Goal: Information Seeking & Learning: Learn about a topic

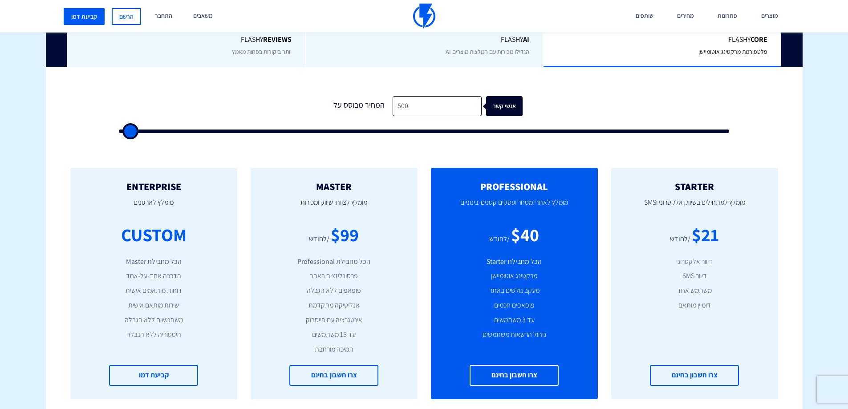
scroll to position [223, 0]
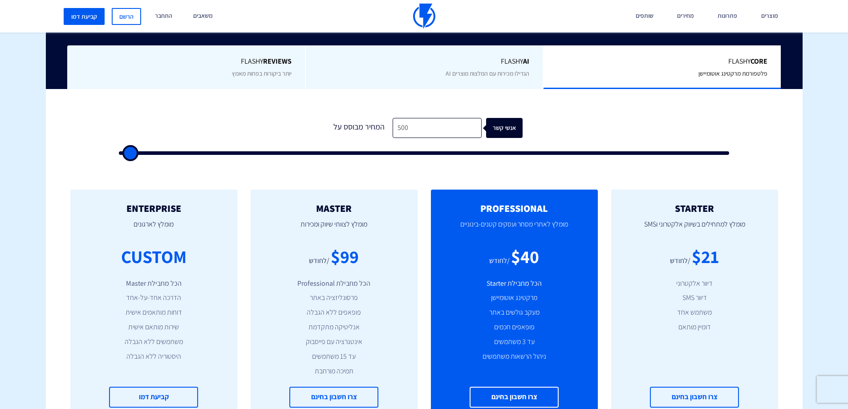
type input "1,500"
type input "1500"
type input "2,000"
type input "2000"
type input "2,500"
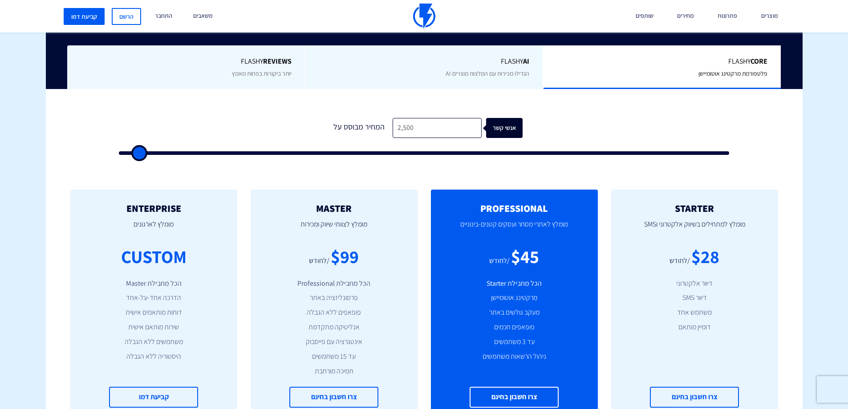
type input "2500"
type input "3,000"
type input "3000"
type input "3,500"
type input "3500"
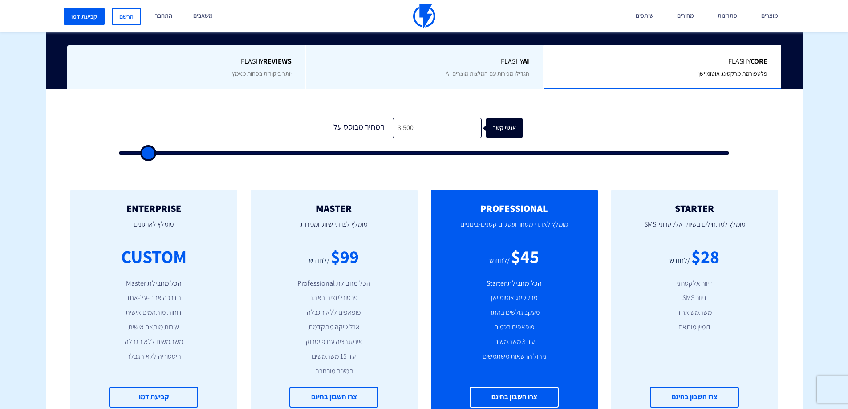
type input "4,000"
type input "4000"
type input "4,500"
type input "4500"
type input "5,000"
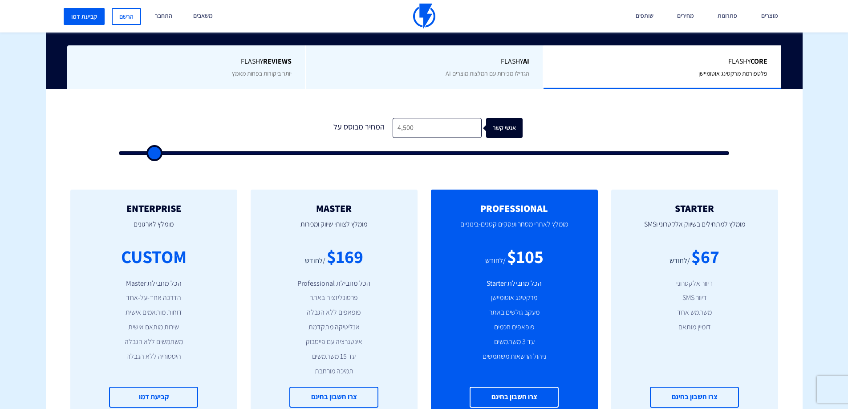
type input "5000"
type input "5,500"
type input "5500"
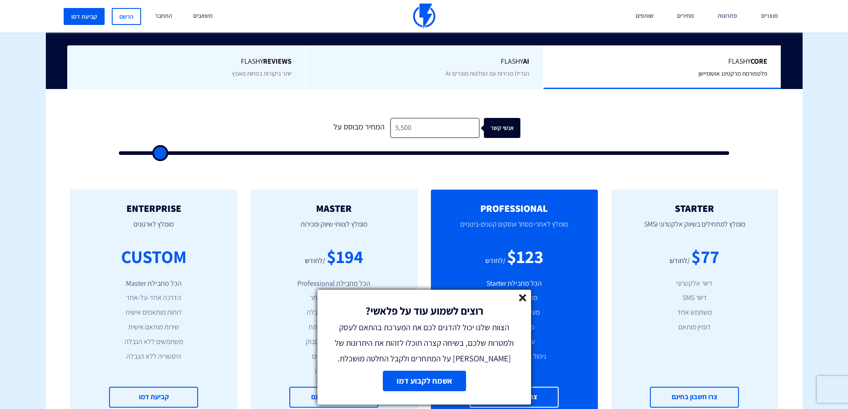
type input "5,000"
type input "5000"
type input "4,500"
type input "4500"
type input "4,000"
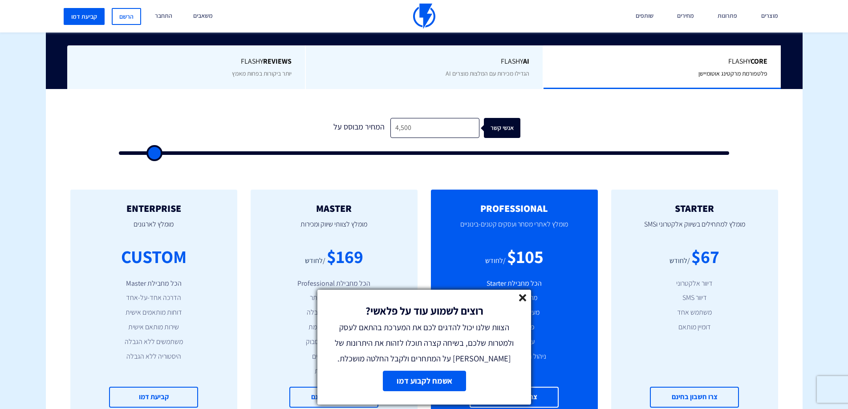
type input "4000"
type input "3,500"
type input "3500"
type input "3,000"
type input "3000"
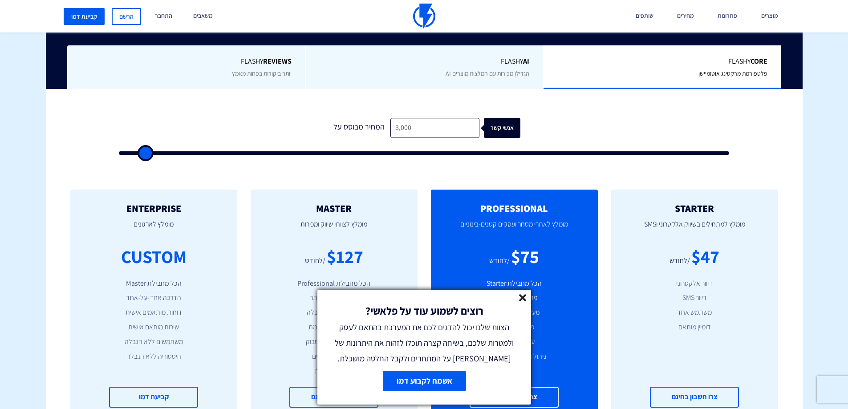
type input "2,500"
type input "2500"
type input "2,000"
type input "2000"
type input "1,500"
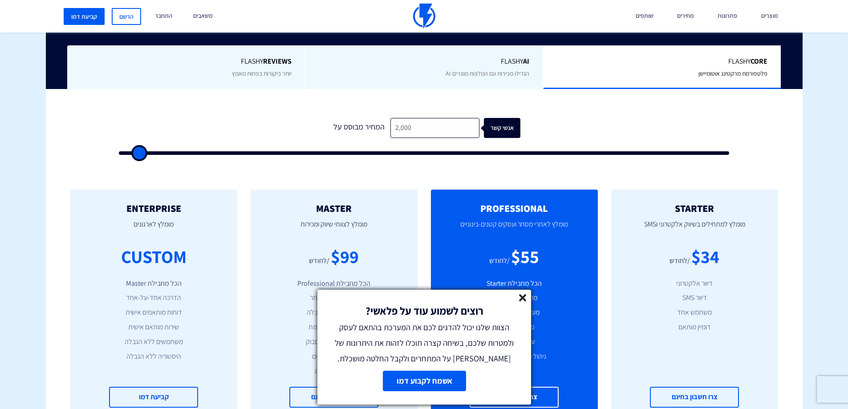
type input "1500"
type input "1,000"
type input "1000"
type input "500"
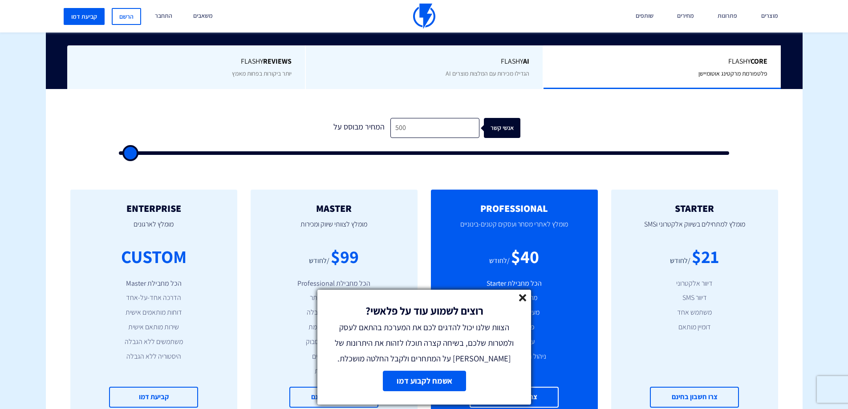
type input "1,000"
type input "1000"
type input "1,500"
drag, startPoint x: 135, startPoint y: 150, endPoint x: 136, endPoint y: 154, distance: 4.6
type input "1500"
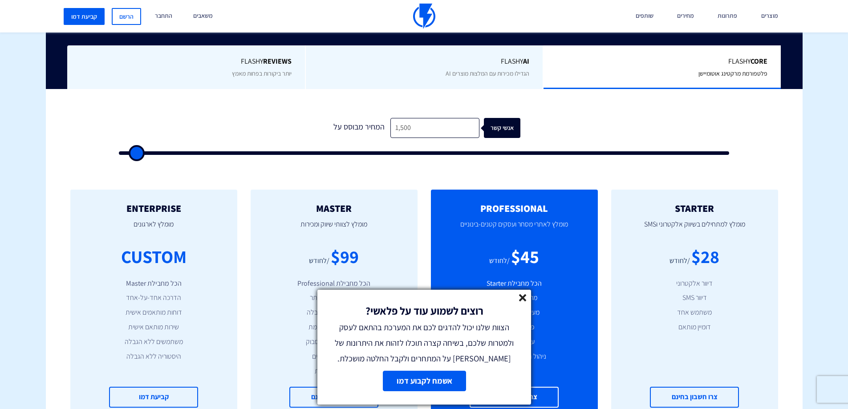
click at [136, 154] on input "range" at bounding box center [424, 153] width 611 height 4
click at [521, 297] on icon at bounding box center [523, 298] width 8 height 8
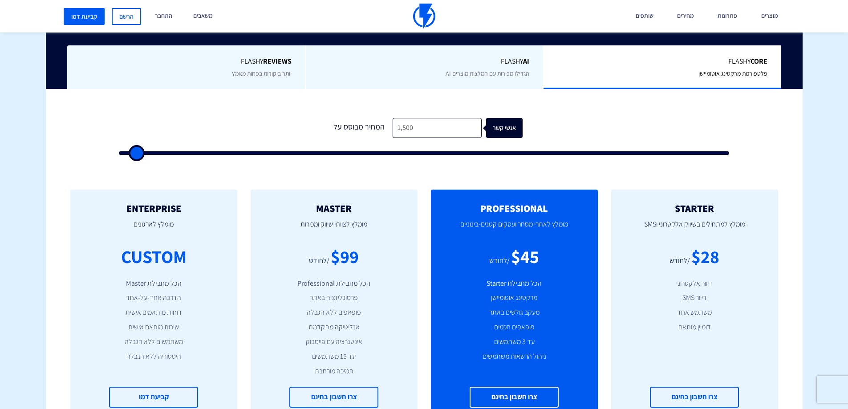
type input "2,000"
type input "2000"
type input "2,500"
drag, startPoint x: 136, startPoint y: 154, endPoint x: 142, endPoint y: 153, distance: 5.4
type input "2500"
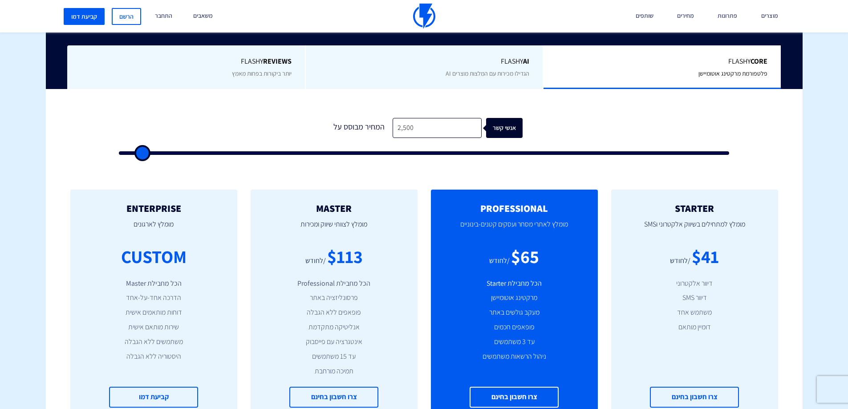
click at [142, 153] on input "range" at bounding box center [424, 153] width 611 height 4
drag, startPoint x: 415, startPoint y: 123, endPoint x: 378, endPoint y: 126, distance: 37.1
click at [378, 126] on div "המחיר מבוסס על 2,500 אנשי קשר" at bounding box center [424, 128] width 197 height 20
type input "2"
type input "500"
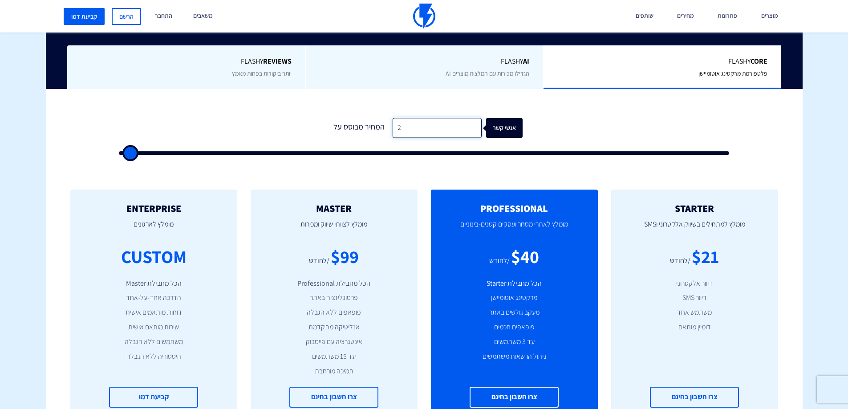
type input "26"
type input "500"
type input "260"
type input "500"
type input "2,600"
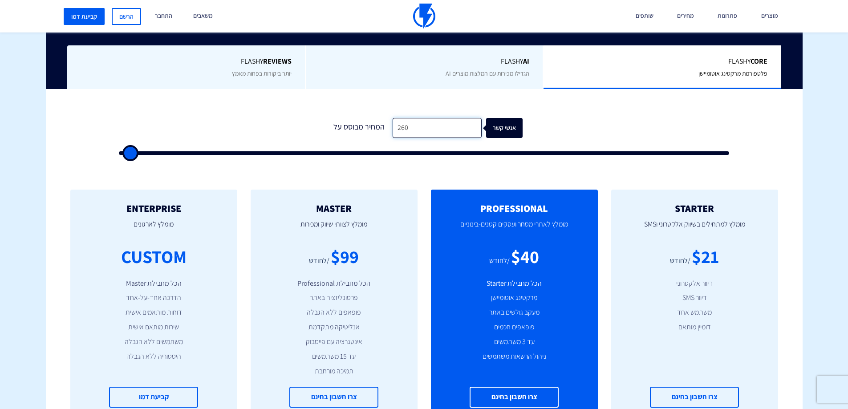
type input "2500"
type input "3,000"
type input "3000"
type input "3,500"
type input "3500"
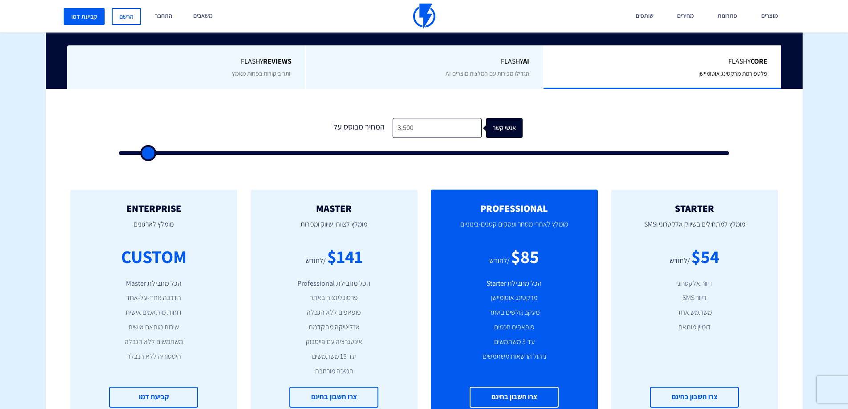
type input "4,000"
type input "4000"
type input "4,500"
type input "4500"
type input "5,000"
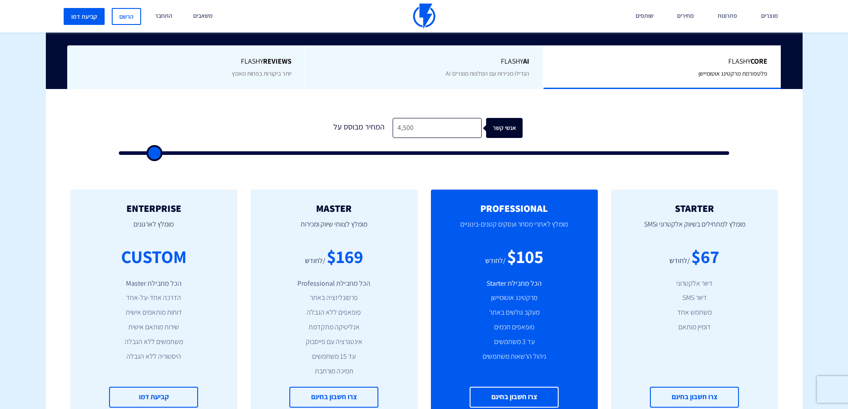
type input "5000"
type input "5,500"
type input "5500"
type input "6,000"
type input "6000"
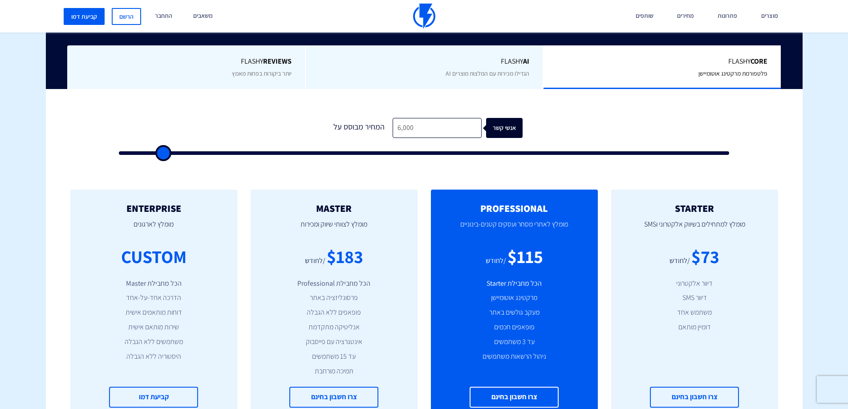
type input "6,500"
type input "6500"
type input "7,000"
type input "7000"
type input "7,500"
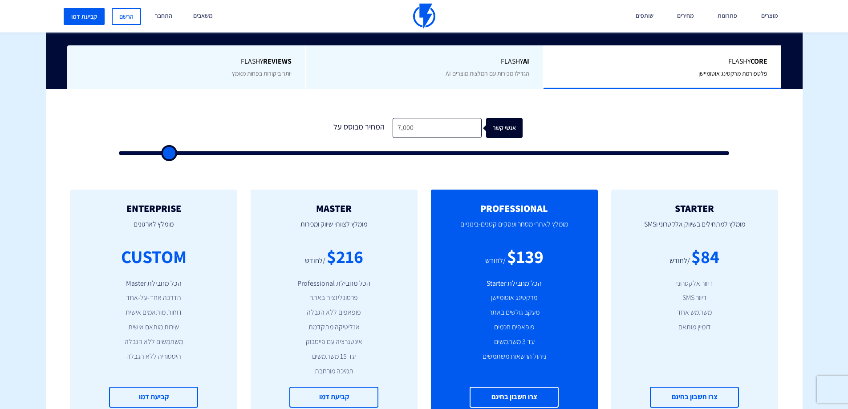
type input "7500"
type input "8,000"
type input "8000"
type input "8,500"
type input "8500"
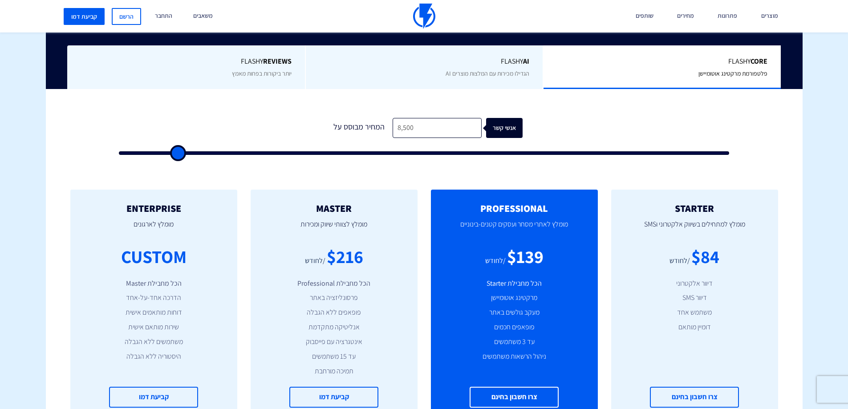
type input "9,500"
type input "9500"
type input "10,500"
type input "10500"
type input "11,500"
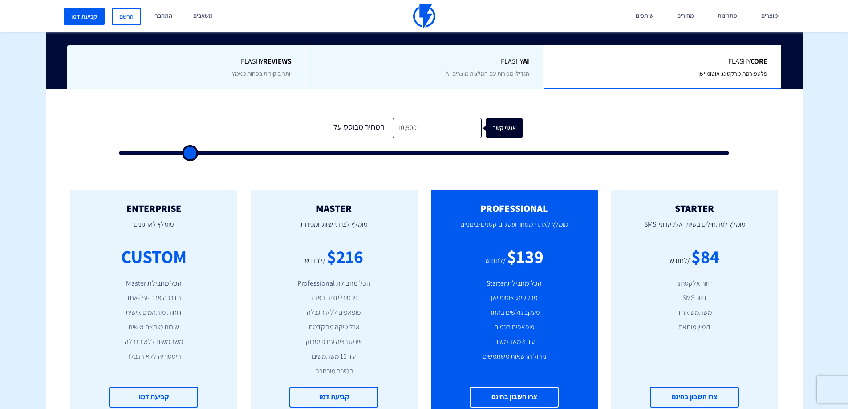
type input "11500"
type input "12,500"
type input "12500"
type input "13,000"
type input "13000"
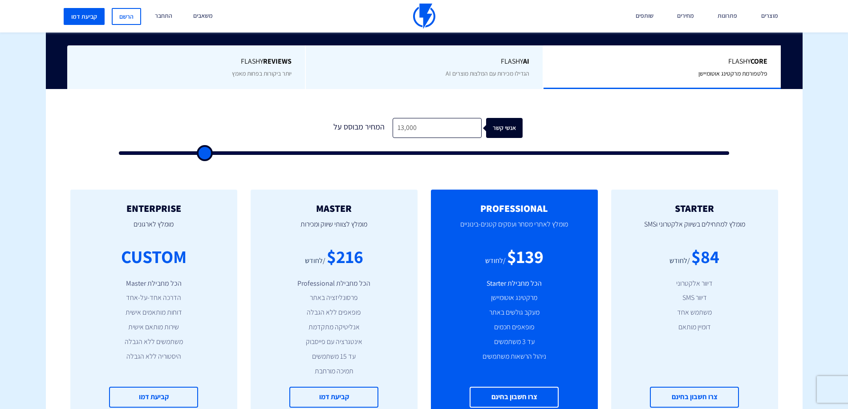
type input "14,000"
type input "14000"
type input "14,500"
type input "14500"
type input "15,000"
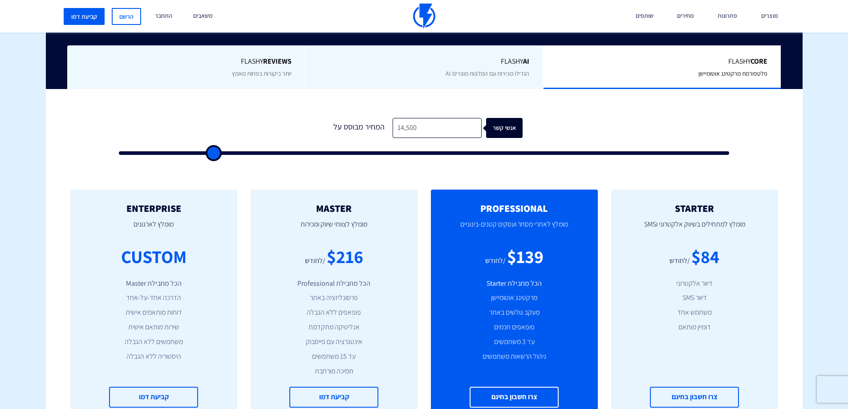
type input "15000"
type input "16,000"
type input "16000"
type input "17,000"
type input "17000"
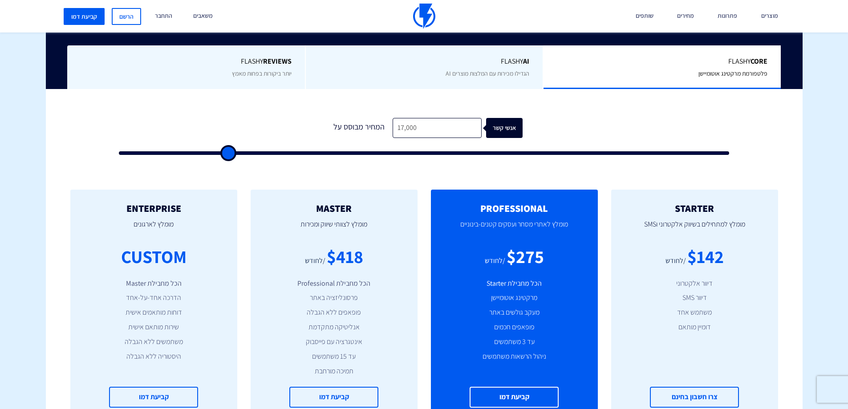
type input "17,500"
type input "17500"
type input "18,000"
type input "18000"
type input "19,000"
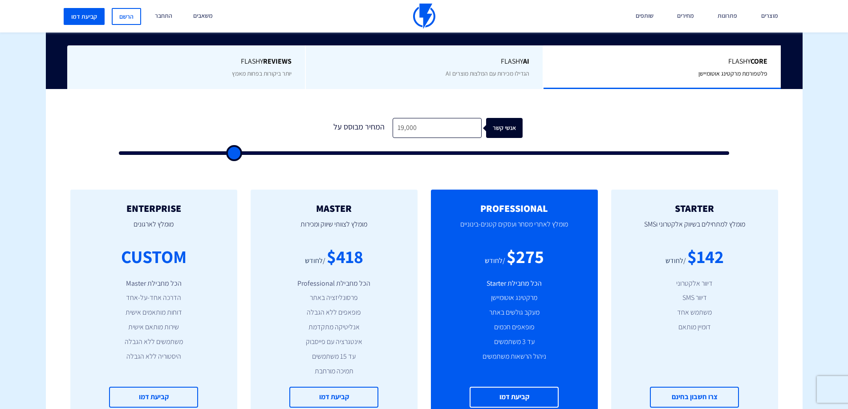
type input "19000"
type input "19,500"
type input "19500"
type input "20,000"
type input "20000"
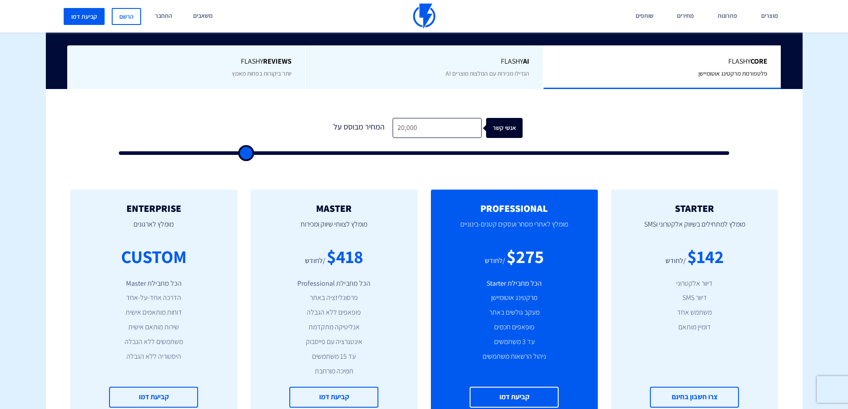
type input "20,500"
type input "20500"
type input "21,000"
type input "21000"
type input "21,500"
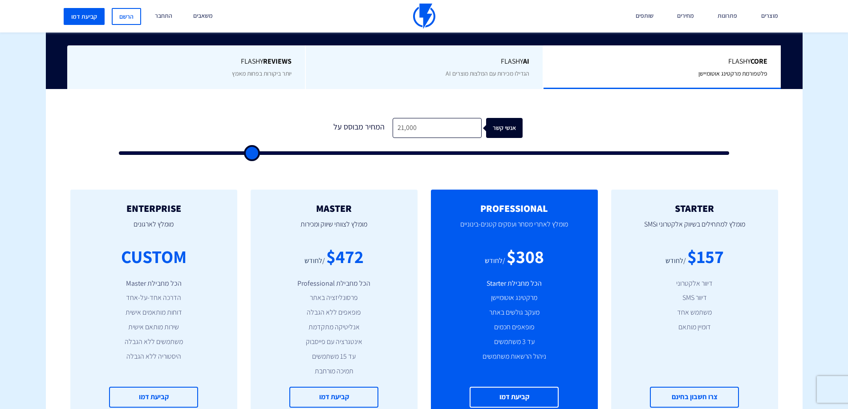
type input "21500"
type input "22,000"
type input "22000"
type input "23,000"
type input "23000"
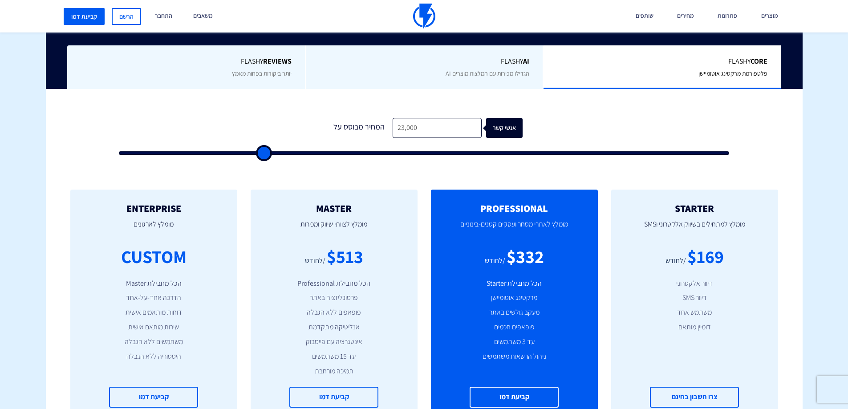
type input "24,000"
type input "24000"
type input "25,000"
type input "25000"
type input "27,000"
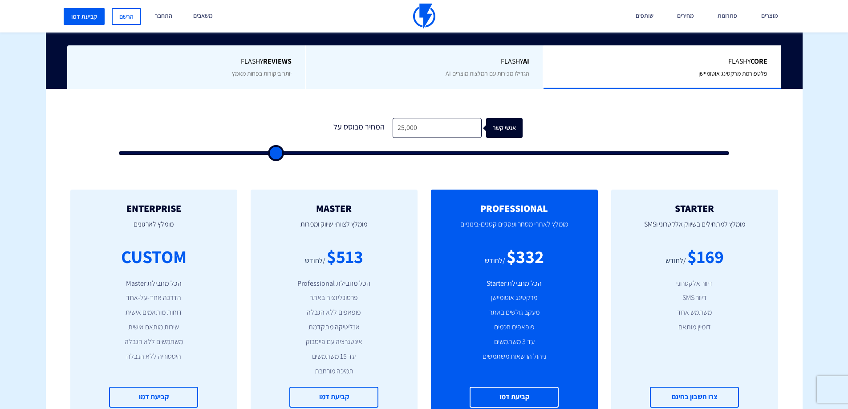
type input "27000"
type input "28,000"
type input "28000"
type input "29,000"
type input "29000"
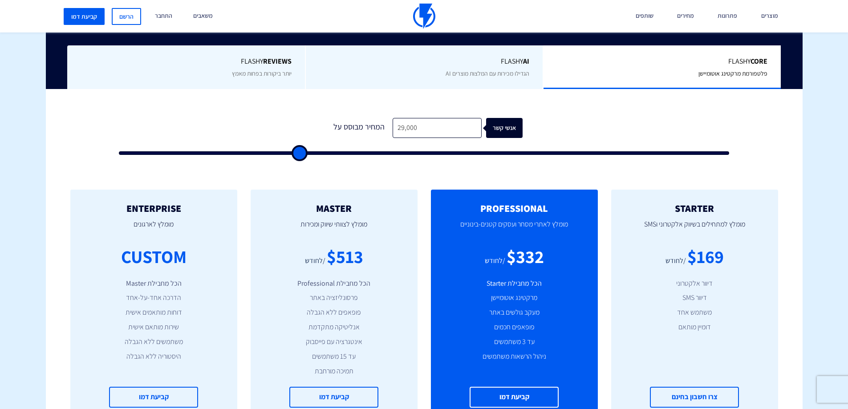
type input "30,000"
type input "30000"
type input "30,500"
type input "30500"
type input "31,000"
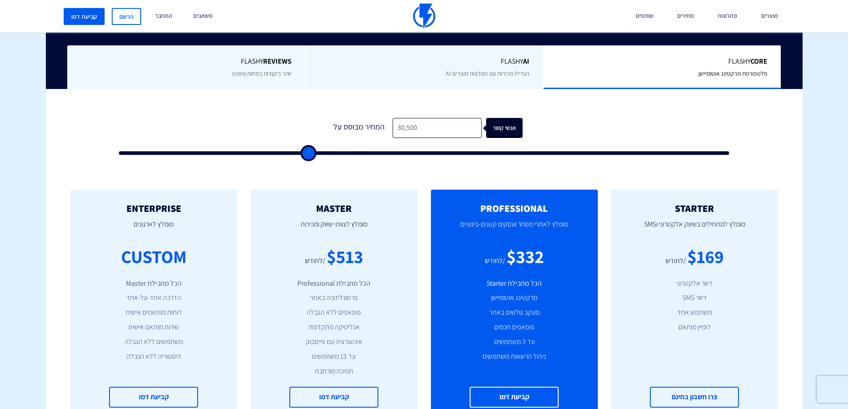
type input "31000"
type input "31,500"
type input "31500"
type input "32,000"
type input "32000"
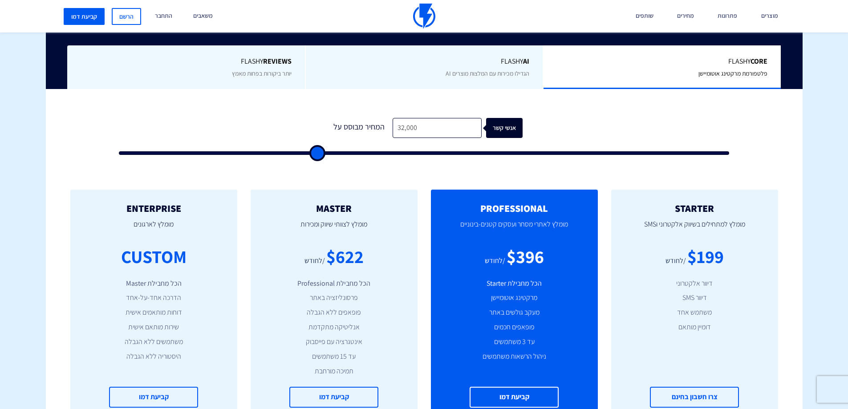
type input "32,500"
type input "32500"
type input "33,000"
type input "33000"
type input "33,500"
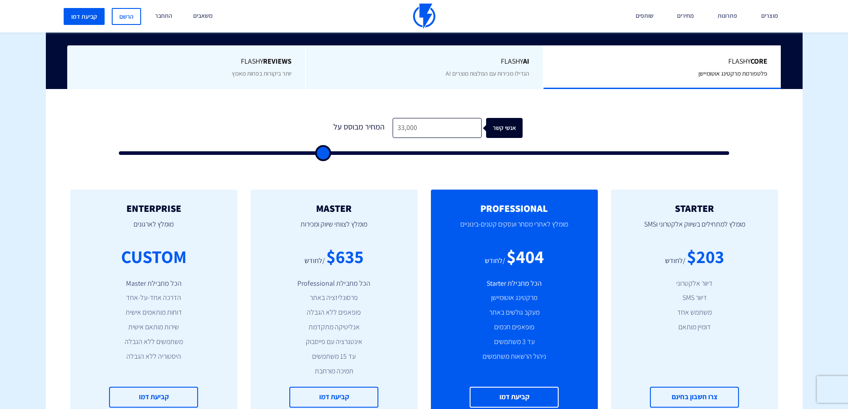
type input "33500"
type input "34,000"
type input "34000"
type input "35,000"
type input "35000"
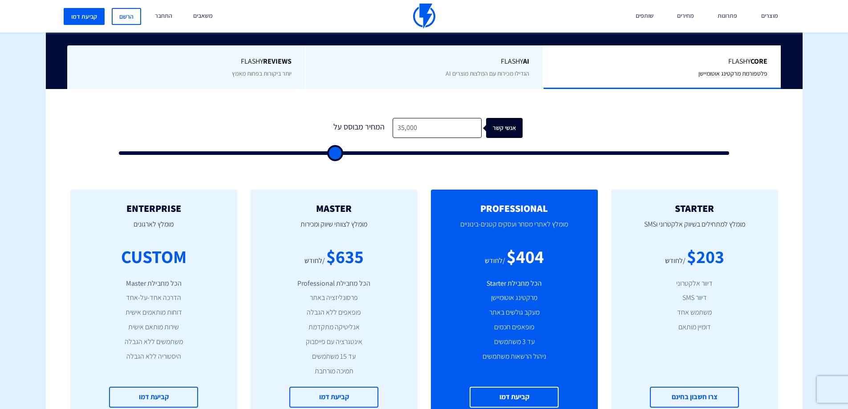
type input "36,000"
type input "36000"
type input "38,000"
type input "38000"
type input "39,500"
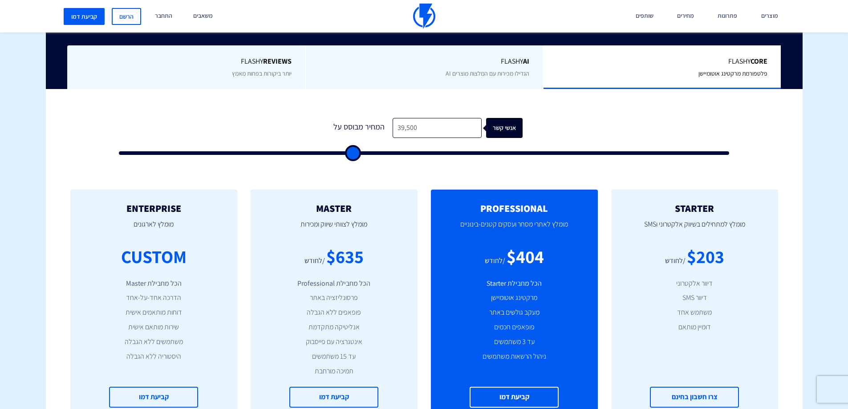
type input "39500"
type input "41,500"
type input "41500"
type input "43,000"
type input "43000"
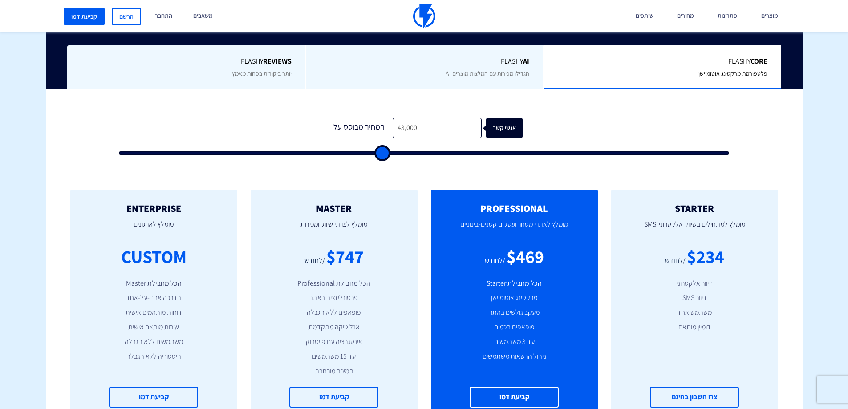
type input "44,500"
type input "44500"
type input "46,500"
type input "46500"
type input "48,000"
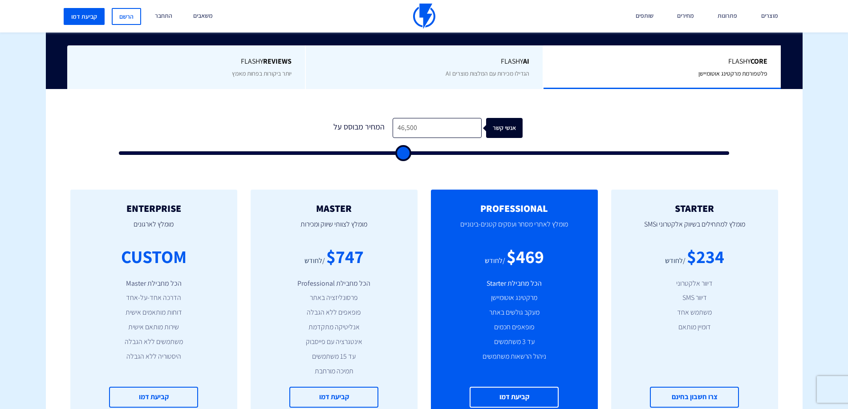
type input "48000"
type input "50,500"
type input "50500"
type input "51,000"
type input "51000"
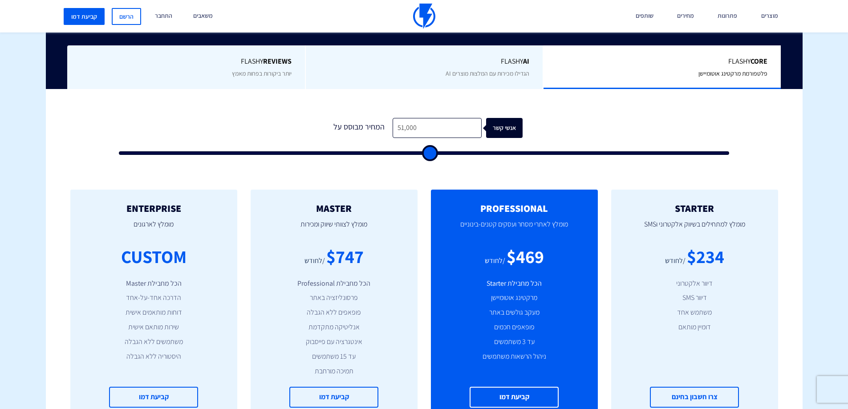
type input "51,500"
type input "51500"
type input "52,000"
type input "52000"
type input "52,500"
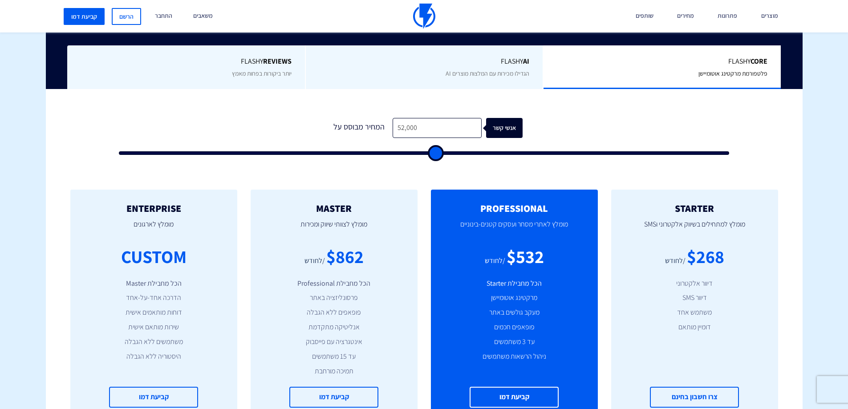
type input "52500"
type input "53,000"
type input "53000"
type input "54,500"
type input "54500"
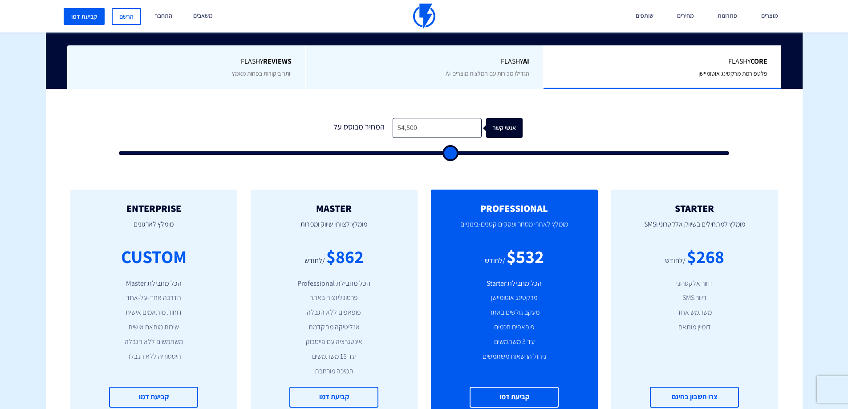
type input "55,500"
type input "55500"
type input "57,000"
type input "57000"
type input "59,000"
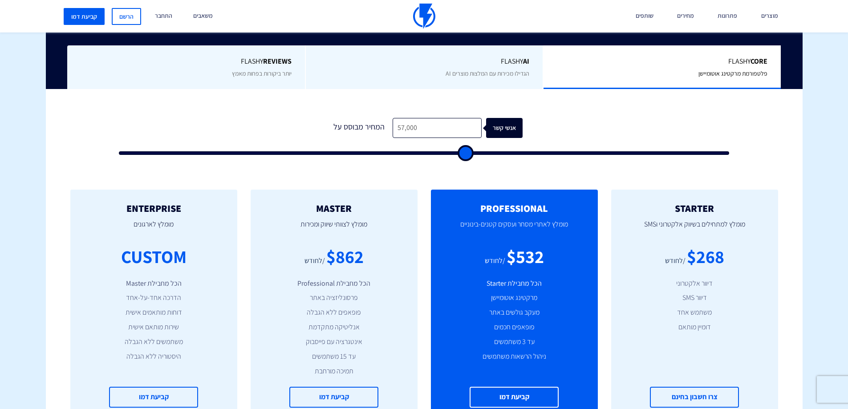
type input "59000"
type input "61,000"
type input "61000"
type input "63,000"
type input "63000"
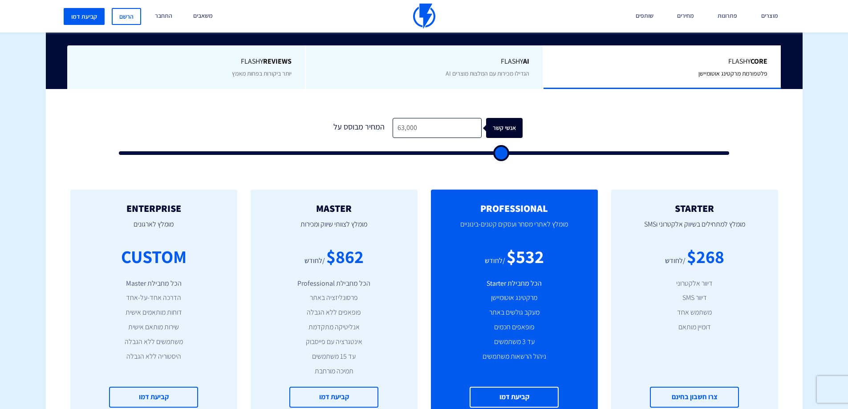
type input "64,500"
type input "64500"
type input "66,000"
type input "66000"
type input "67,500"
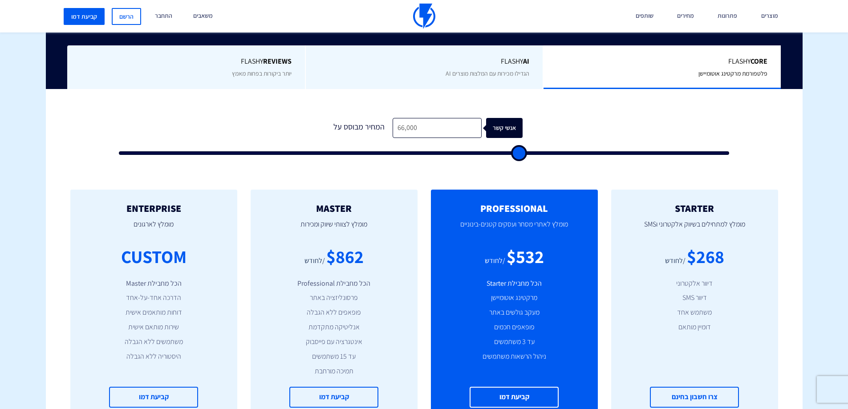
type input "67500"
type input "68,500"
type input "68500"
type input "69,500"
type input "69500"
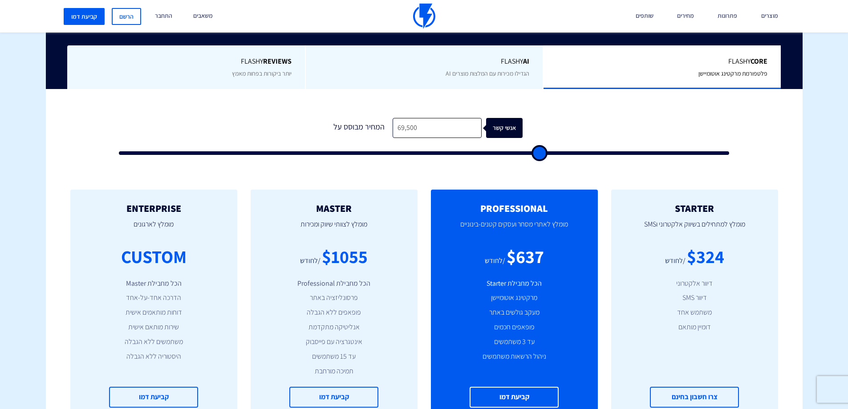
type input "70,000"
type input "70000"
drag, startPoint x: 140, startPoint y: 154, endPoint x: 795, endPoint y: 172, distance: 654.7
click at [730, 155] on input "range" at bounding box center [424, 153] width 611 height 4
drag, startPoint x: 722, startPoint y: 154, endPoint x: 747, endPoint y: 151, distance: 25.6
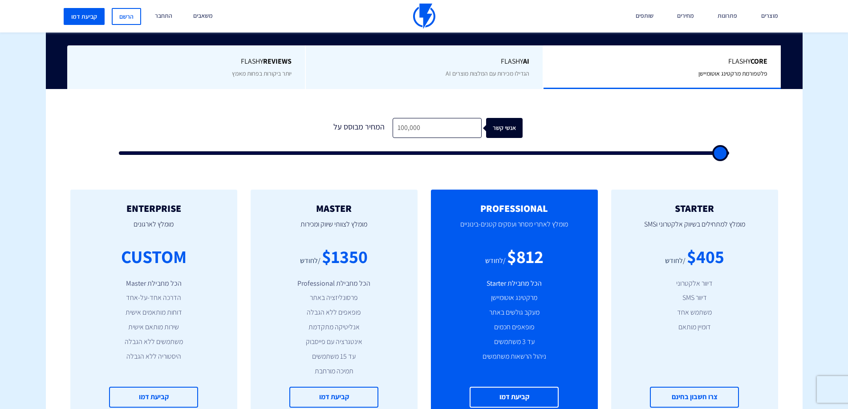
click at [730, 151] on input "range" at bounding box center [424, 153] width 611 height 4
drag, startPoint x: 720, startPoint y: 153, endPoint x: 569, endPoint y: 155, distance: 151.4
click at [569, 155] on input "range" at bounding box center [424, 153] width 611 height 4
drag, startPoint x: 573, startPoint y: 155, endPoint x: 750, endPoint y: 165, distance: 177.0
click at [730, 155] on input "range" at bounding box center [424, 153] width 611 height 4
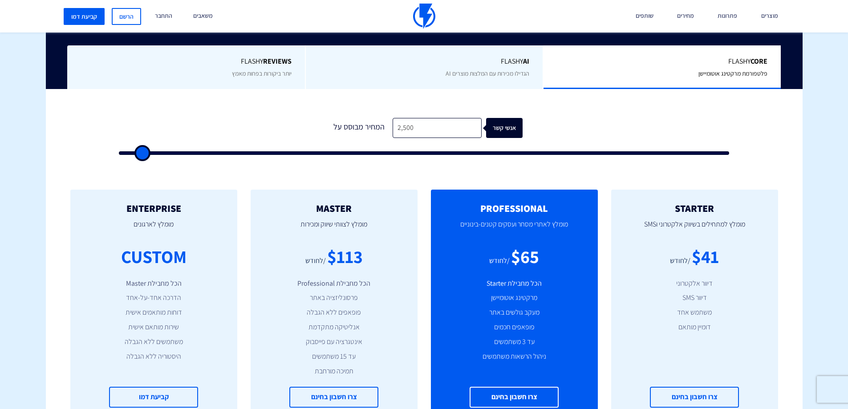
drag, startPoint x: 725, startPoint y: 148, endPoint x: 142, endPoint y: 153, distance: 583.2
click at [142, 153] on input "range" at bounding box center [424, 153] width 611 height 4
drag, startPoint x: 323, startPoint y: 129, endPoint x: 384, endPoint y: 122, distance: 61.8
click at [384, 122] on form "1 המחיר מבוסס על 2,500 אנשי קשר" at bounding box center [424, 136] width 611 height 37
drag, startPoint x: 410, startPoint y: 126, endPoint x: 379, endPoint y: 127, distance: 31.2
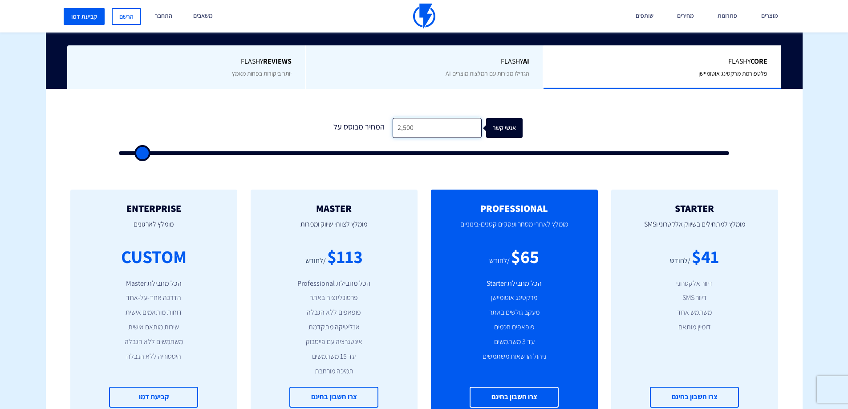
click at [384, 127] on div "המחיר מבוסס על 2,500 אנשי קשר" at bounding box center [424, 128] width 197 height 20
drag, startPoint x: 324, startPoint y: 126, endPoint x: 386, endPoint y: 127, distance: 62.3
click at [386, 127] on form "1 המחיר מבוסס על 2,500 אנשי קשר" at bounding box center [424, 136] width 611 height 37
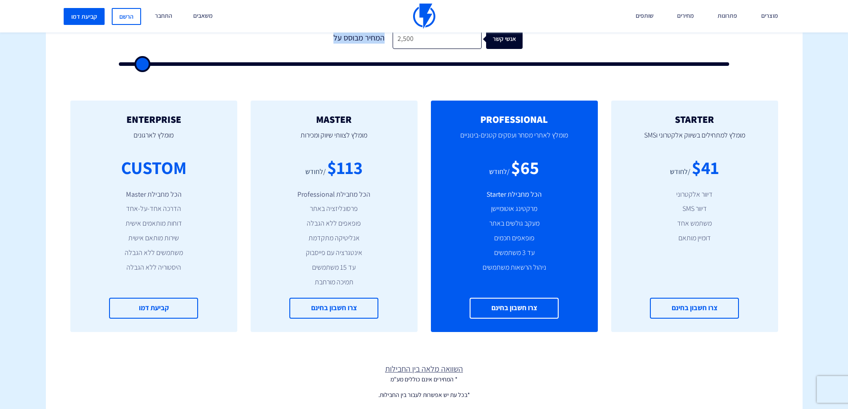
scroll to position [267, 0]
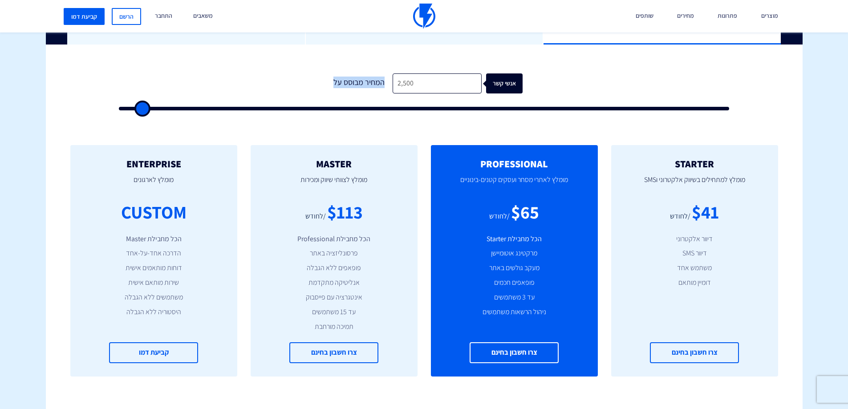
click at [354, 85] on div "המחיר מבוסס על" at bounding box center [359, 83] width 67 height 20
drag, startPoint x: 343, startPoint y: 83, endPoint x: 363, endPoint y: 82, distance: 20.5
click at [363, 82] on div "המחיר מבוסס על" at bounding box center [359, 83] width 67 height 20
click at [367, 81] on div "המחיר מבוסס על" at bounding box center [359, 83] width 67 height 20
drag, startPoint x: 367, startPoint y: 81, endPoint x: 383, endPoint y: 82, distance: 15.6
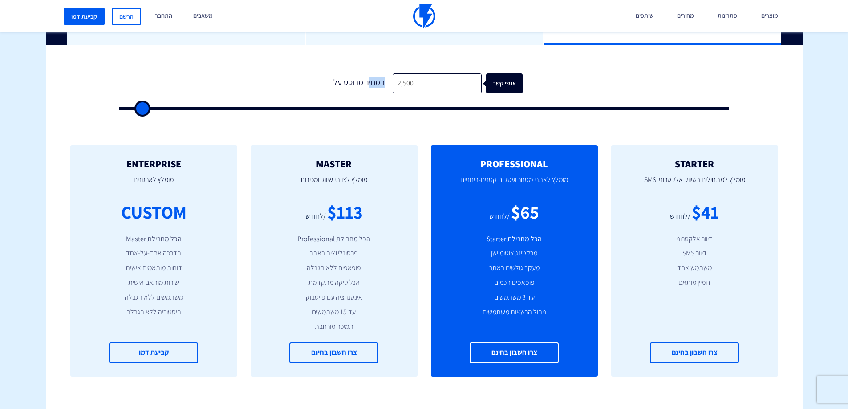
click at [383, 82] on div "המחיר מבוסס על" at bounding box center [359, 83] width 67 height 20
click at [333, 85] on div "המחיר מבוסס על" at bounding box center [359, 83] width 67 height 20
drag, startPoint x: 333, startPoint y: 84, endPoint x: 382, endPoint y: 81, distance: 49.1
click at [382, 81] on div "המחיר מבוסס על" at bounding box center [359, 83] width 67 height 20
click at [358, 81] on div "המחיר מבוסס על" at bounding box center [359, 83] width 67 height 20
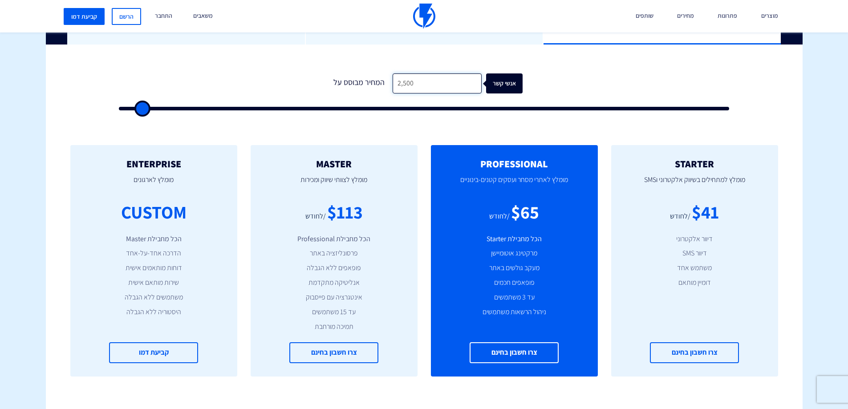
drag, startPoint x: 419, startPoint y: 85, endPoint x: 384, endPoint y: 87, distance: 35.2
click at [384, 87] on div "המחיר מבוסס על 2,500 אנשי קשר" at bounding box center [424, 83] width 197 height 20
click at [317, 85] on form "1 המחיר מבוסס על 2,500 אנשי קשר" at bounding box center [424, 91] width 611 height 37
drag, startPoint x: 321, startPoint y: 82, endPoint x: 383, endPoint y: 81, distance: 61.9
click at [383, 81] on form "1 המחיר מבוסס על 2,500 אנשי קשר" at bounding box center [424, 91] width 611 height 37
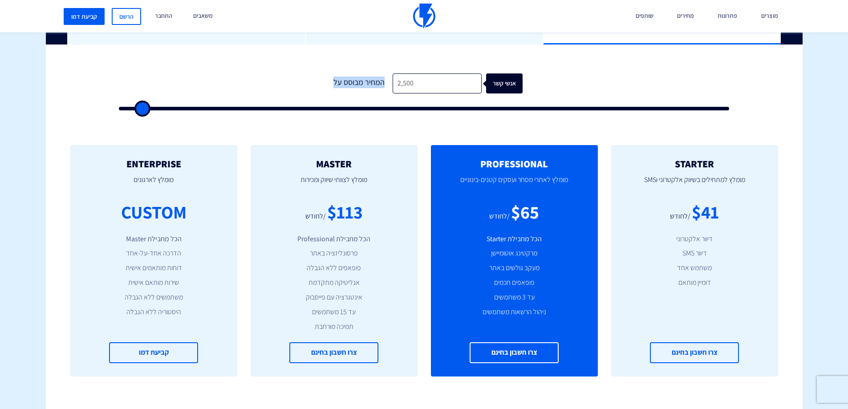
click at [323, 87] on form "1 המחיר מבוסס על 2,500 אנשי קשר" at bounding box center [424, 91] width 611 height 37
drag, startPoint x: 332, startPoint y: 81, endPoint x: 383, endPoint y: 80, distance: 51.6
click at [383, 80] on div "המחיר מבוסס על" at bounding box center [359, 83] width 67 height 20
click at [368, 60] on div "1 המחיר מבוסס על 2,500 אנשי קשר" at bounding box center [424, 89] width 629 height 76
drag, startPoint x: 333, startPoint y: 79, endPoint x: 386, endPoint y: 84, distance: 53.2
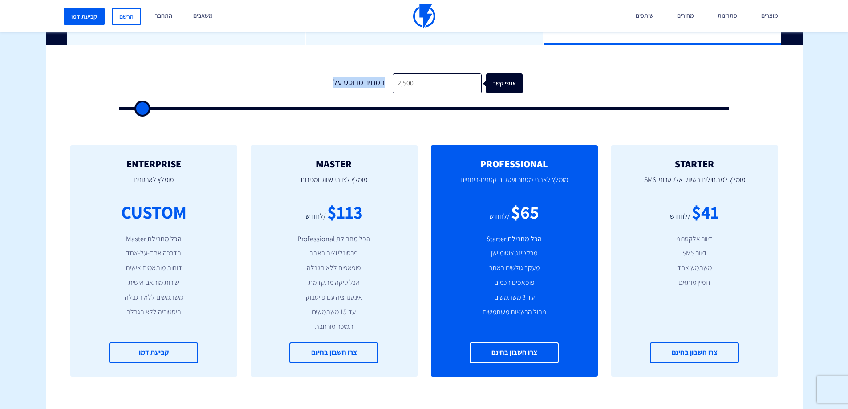
click at [386, 84] on div "המחיר מבוסס על" at bounding box center [359, 83] width 67 height 20
drag, startPoint x: 416, startPoint y: 81, endPoint x: 392, endPoint y: 85, distance: 24.0
click at [393, 85] on input "2,500" at bounding box center [437, 83] width 89 height 20
click at [585, 91] on form "1 המחיר מבוסס על 2,500 אנשי קשר" at bounding box center [424, 91] width 611 height 37
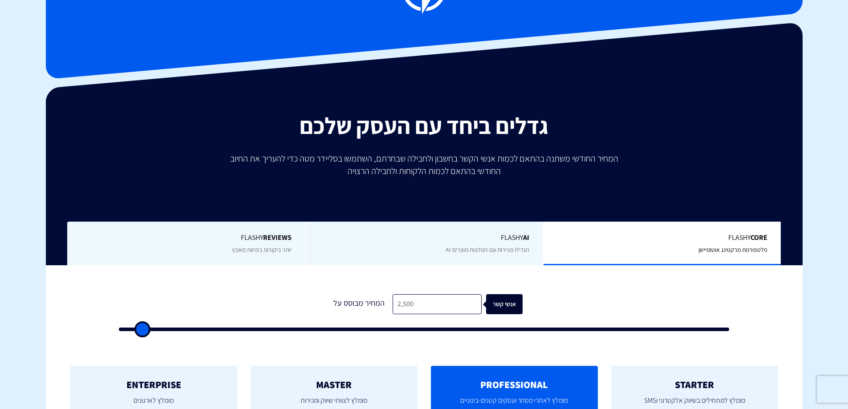
scroll to position [0, 0]
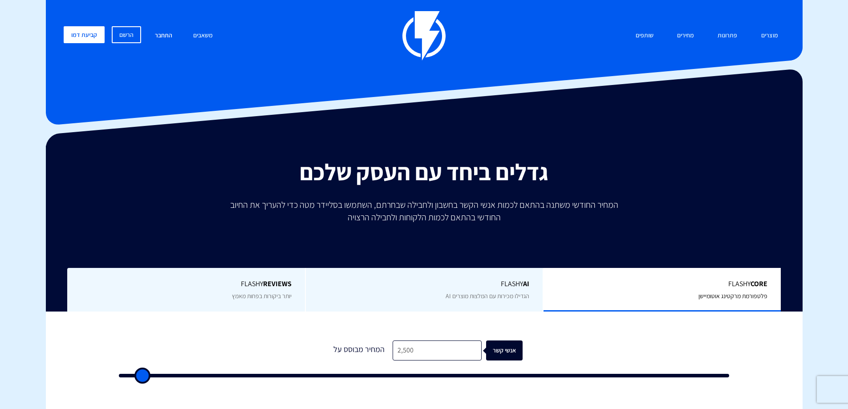
click at [158, 33] on link "התחבר" at bounding box center [163, 35] width 31 height 19
